Goal: Task Accomplishment & Management: Use online tool/utility

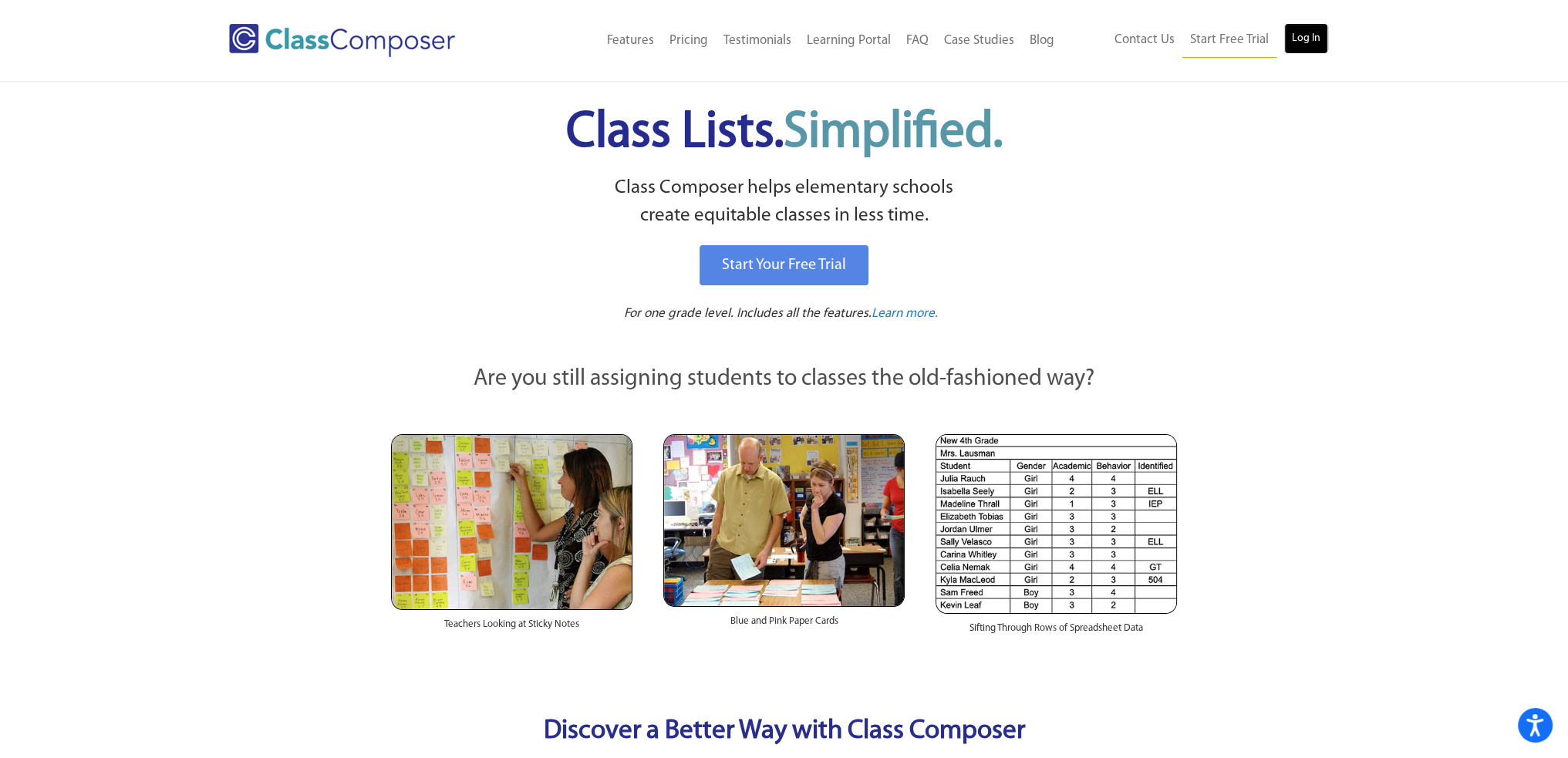
click at [1297, 36] on link "Log In" at bounding box center [1305, 38] width 44 height 31
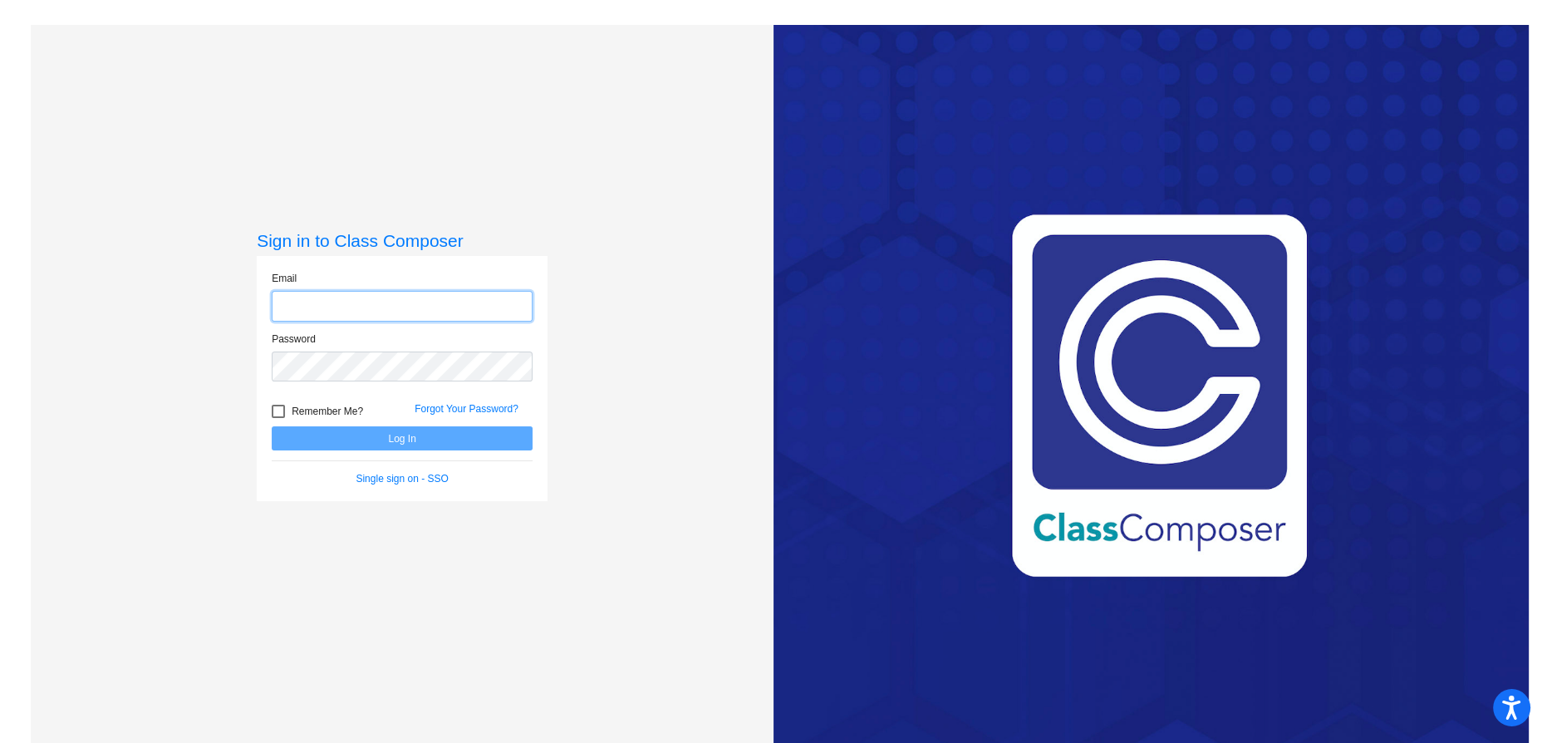
type input "[EMAIL_ADDRESS][DOMAIN_NAME]"
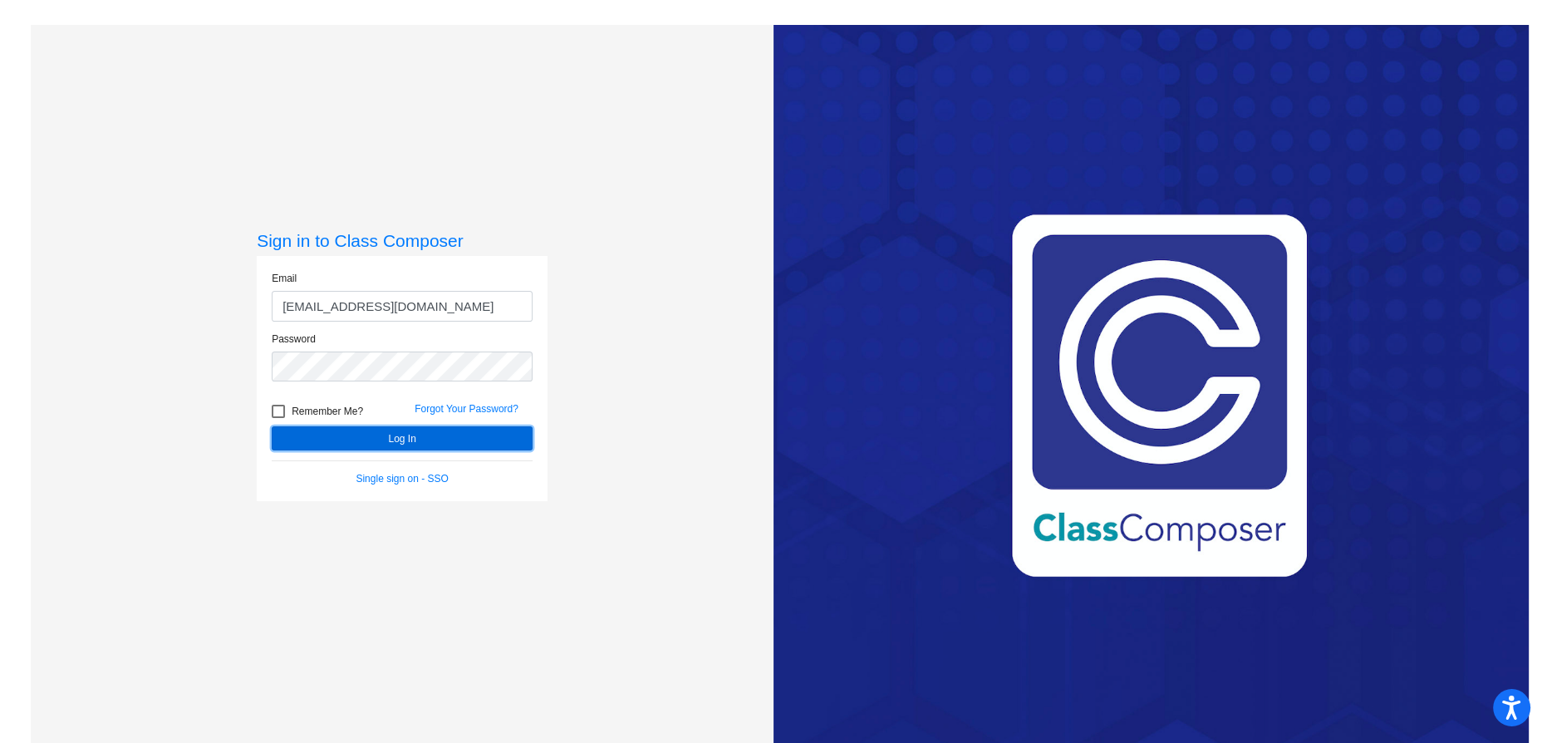
click at [395, 447] on button "Log In" at bounding box center [402, 438] width 261 height 24
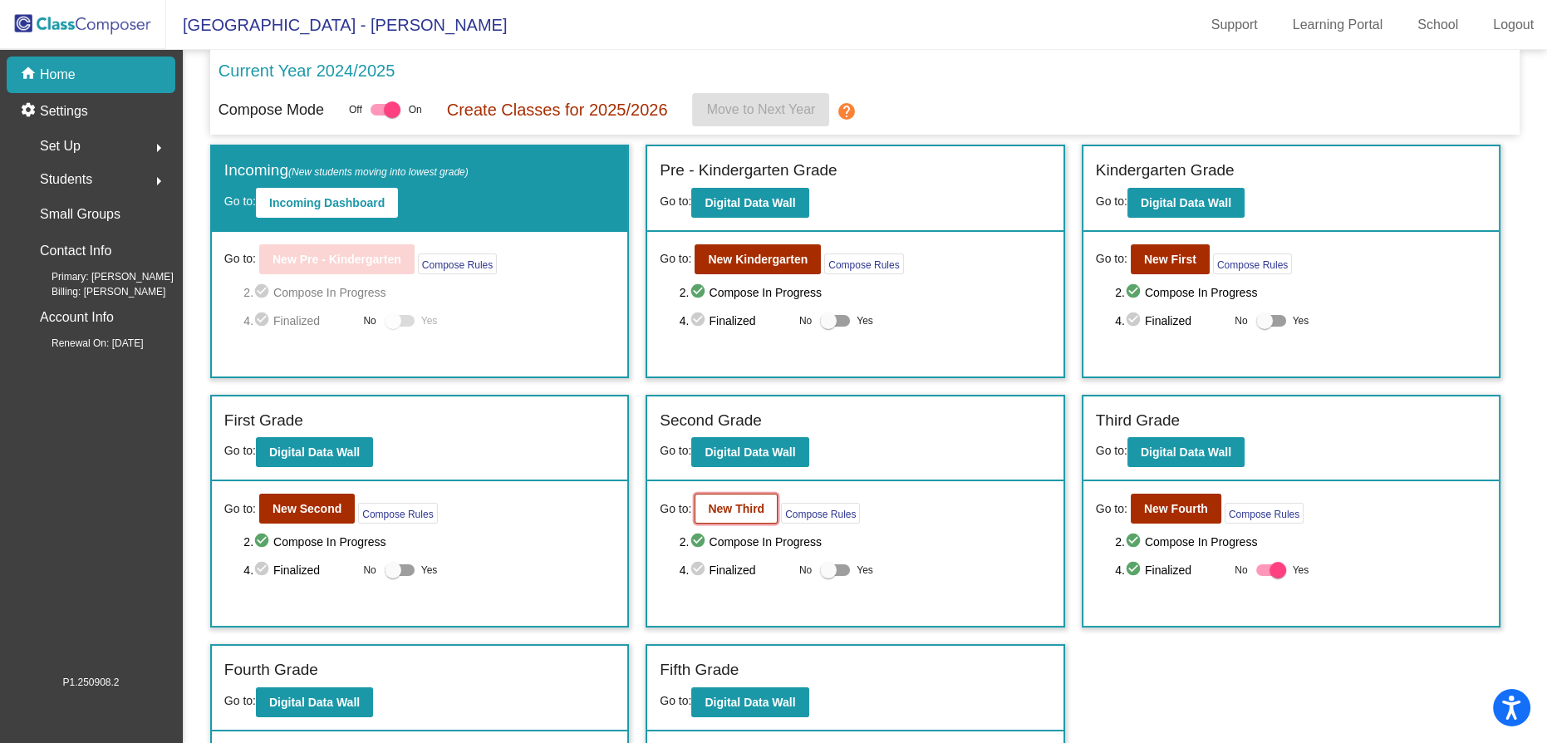
click at [724, 503] on b "New Third" at bounding box center [736, 508] width 56 height 13
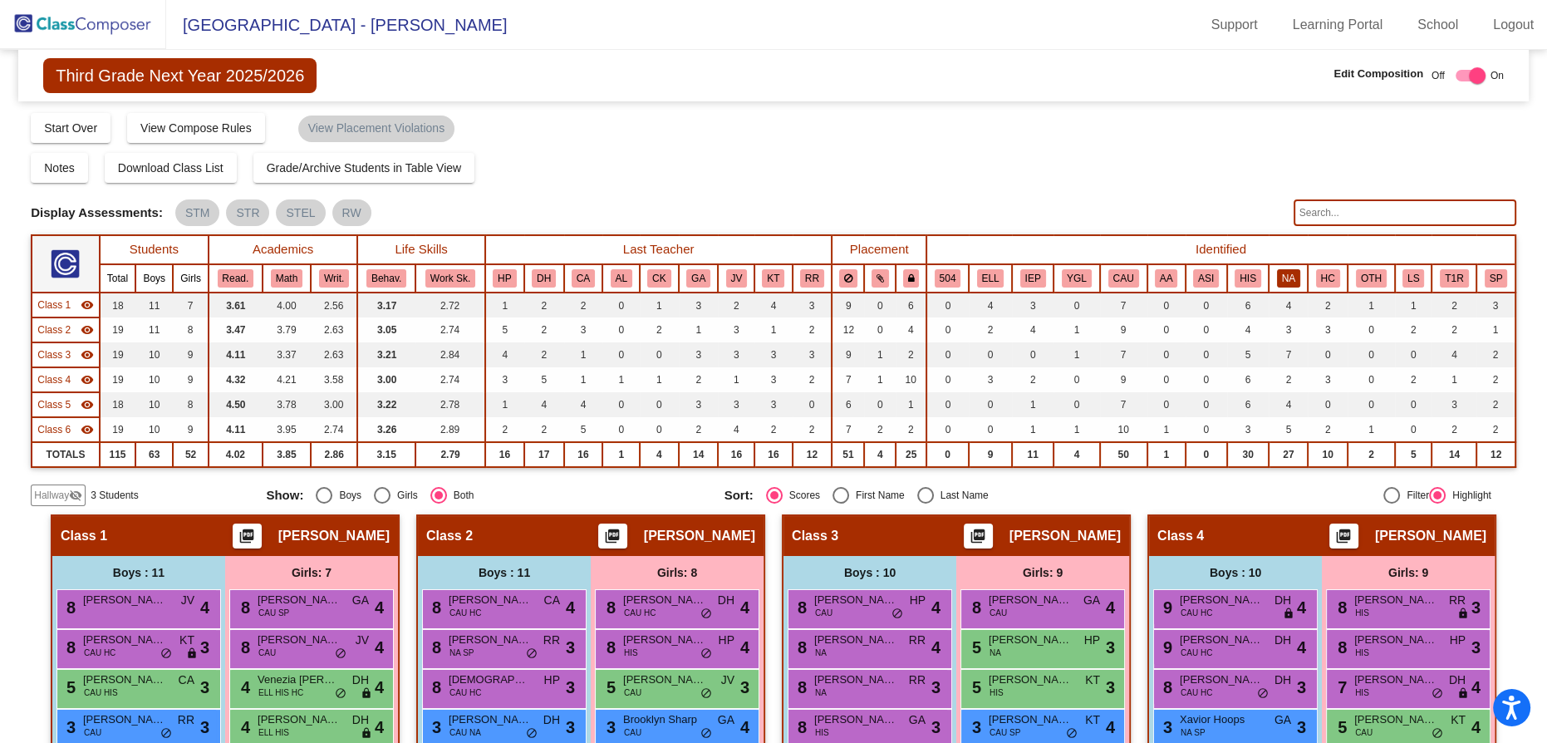
click at [1284, 281] on button "NA" at bounding box center [1288, 278] width 23 height 18
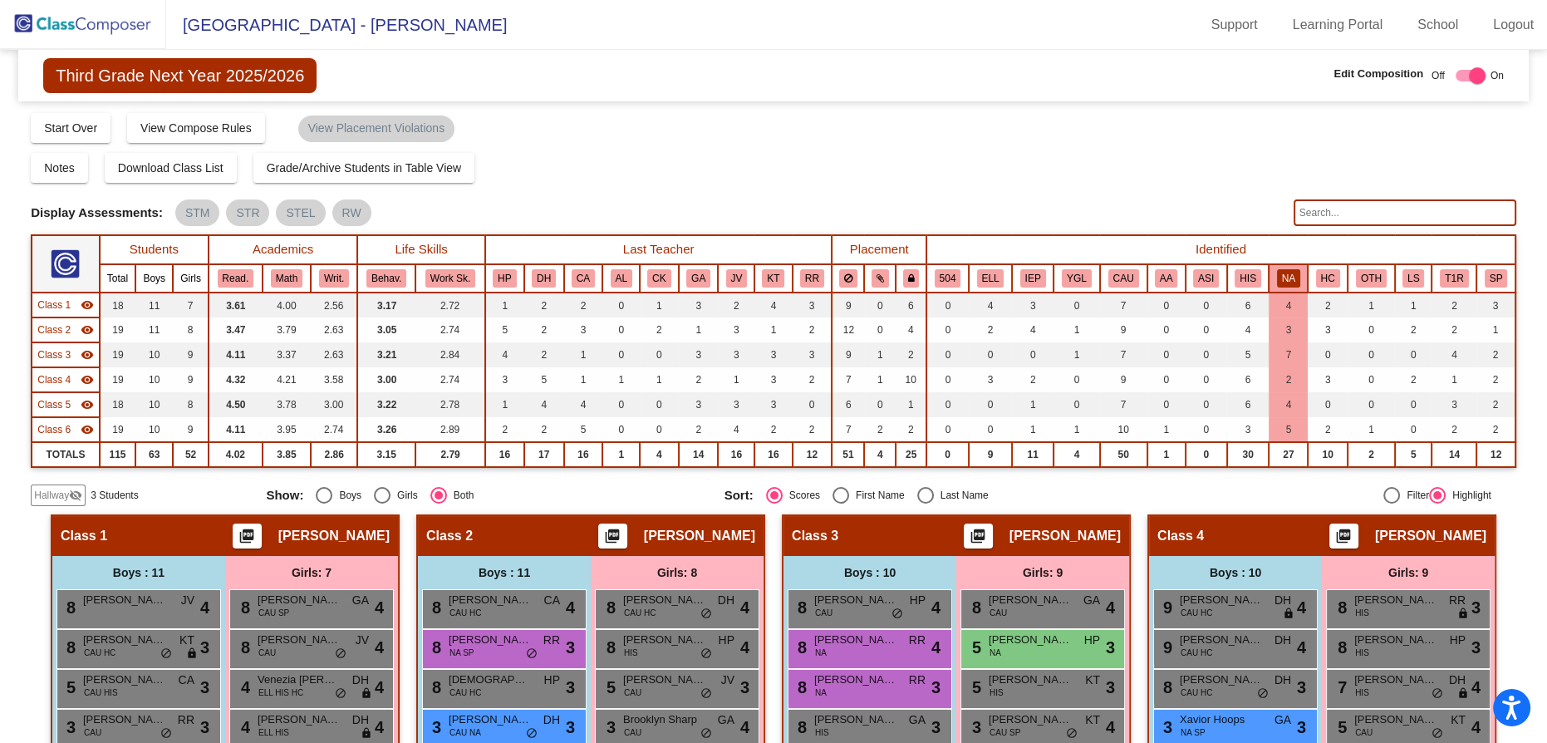
click at [17, 10] on img at bounding box center [83, 24] width 166 height 49
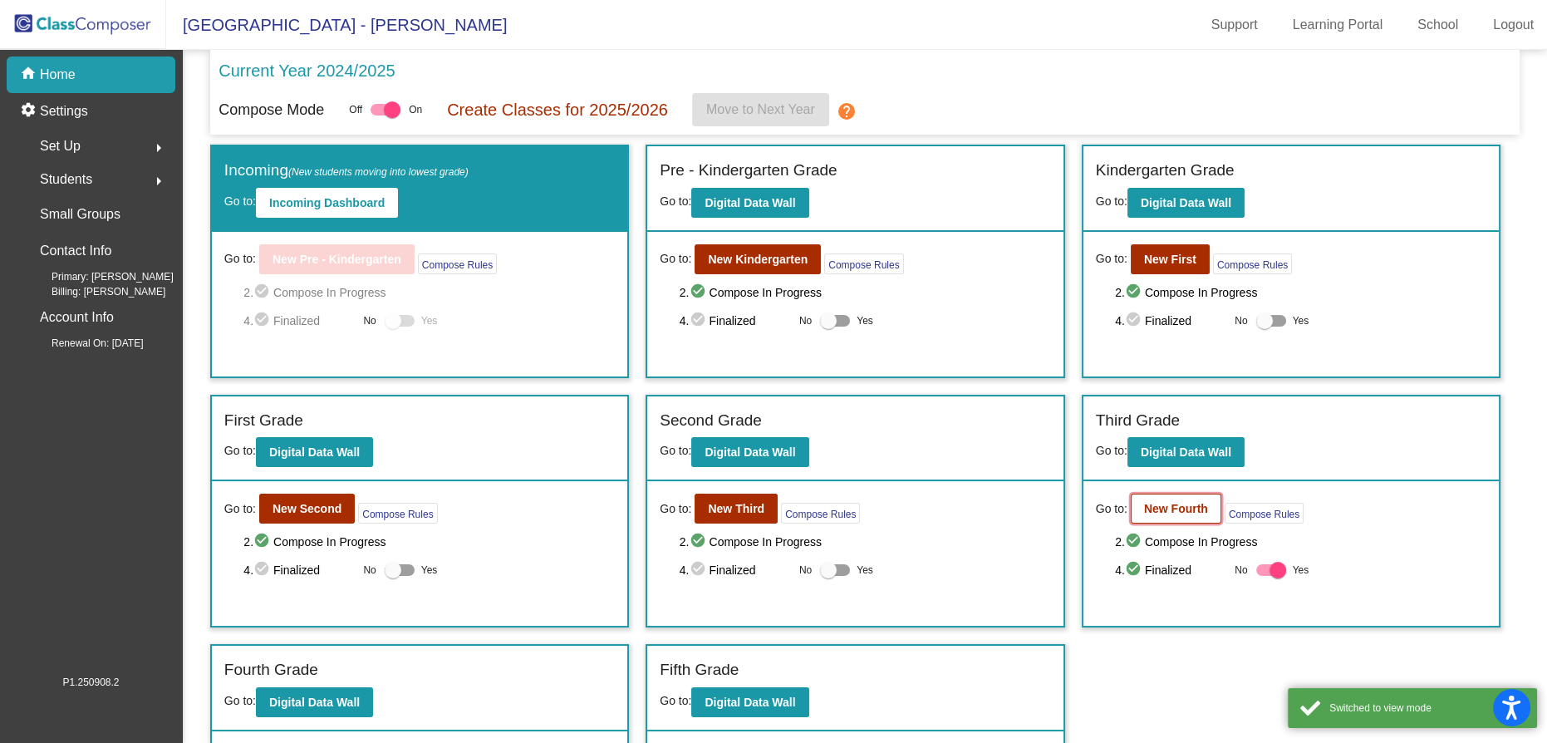
click at [1158, 507] on b "New Fourth" at bounding box center [1176, 508] width 64 height 13
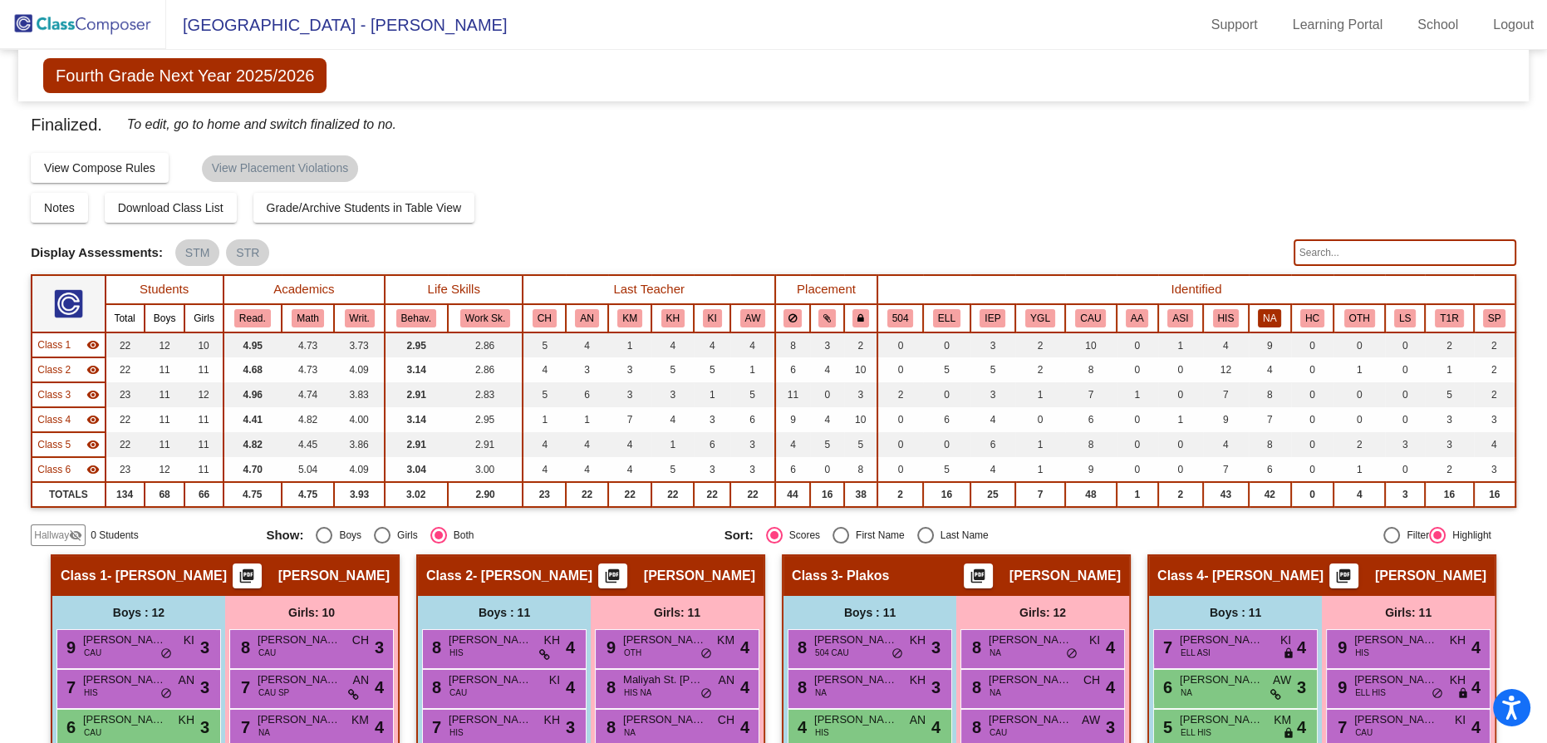
click at [1264, 318] on button "NA" at bounding box center [1269, 318] width 23 height 18
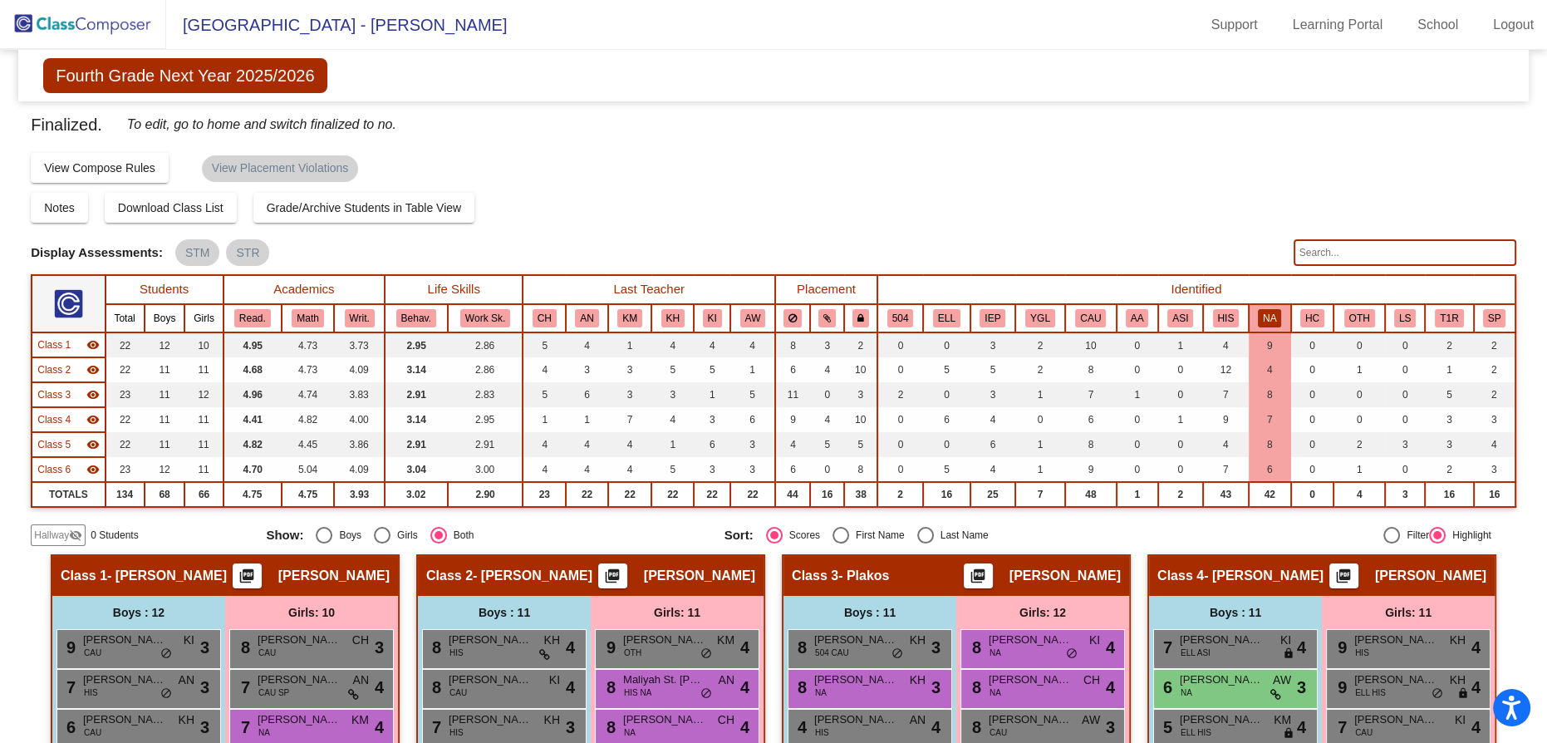
click at [557, 193] on div "Notes Download Class List Import Students Grade/Archive Students in Table View …" at bounding box center [773, 208] width 1485 height 30
